Goal: Task Accomplishment & Management: Manage account settings

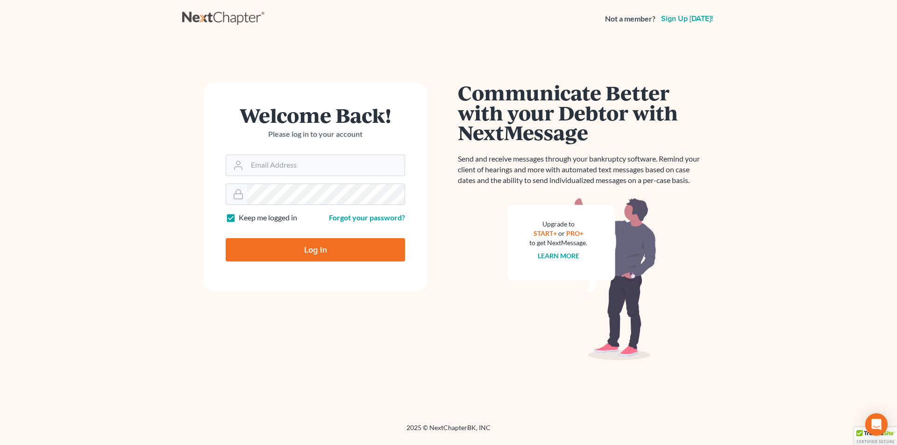
click at [287, 148] on div "Welcome Back! Please log in to your account" at bounding box center [315, 129] width 179 height 49
click at [284, 155] on input "Email Address" at bounding box center [325, 165] width 157 height 21
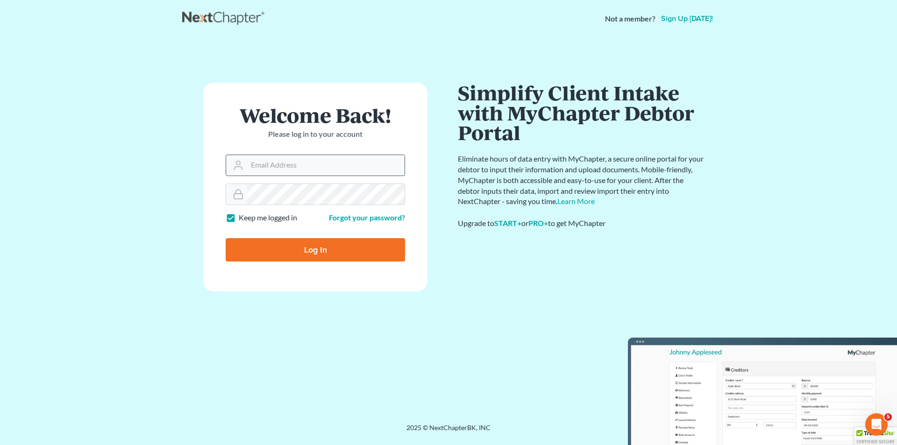
type input "amh@dimentfirm.com"
click at [226, 238] on input "Log In" at bounding box center [315, 249] width 179 height 23
type input "Thinking..."
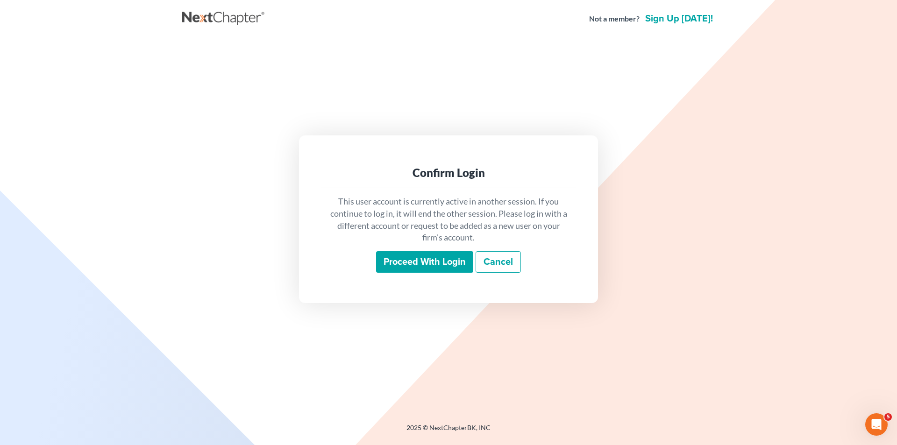
click at [417, 257] on input "Proceed with login" at bounding box center [424, 261] width 97 height 21
